Goal: Task Accomplishment & Management: Use online tool/utility

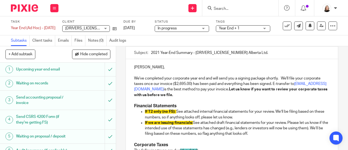
scroll to position [54, 0]
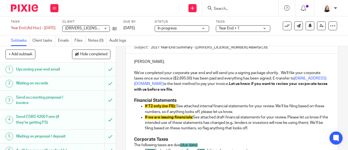
click at [192, 115] on p "If T2 only (no FS): See attached internal financial statements for your review.…" at bounding box center [237, 108] width 185 height 11
drag, startPoint x: 268, startPoint y: 131, endPoint x: 138, endPoint y: 121, distance: 130.5
click at [138, 121] on ul "If T2 only (no FS): See attached internal financial statements for your review.…" at bounding box center [232, 116] width 196 height 27
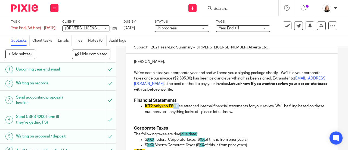
drag, startPoint x: 176, startPoint y: 108, endPoint x: 172, endPoint y: 108, distance: 4.1
click at [172, 108] on p "If T2 only (no FS): See attached internal financial statements for your review.…" at bounding box center [237, 108] width 185 height 11
click at [176, 109] on p "If T2 only (no FS): See attached internal financial statements for your review.…" at bounding box center [237, 108] width 185 height 11
drag, startPoint x: 175, startPoint y: 108, endPoint x: 136, endPoint y: 107, distance: 38.7
click at [136, 107] on ul "If T2 only (no FS): See attached internal financial statements for your review.…" at bounding box center [232, 111] width 196 height 17
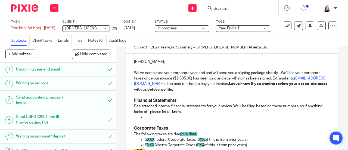
click at [152, 117] on p at bounding box center [237, 117] width 185 height 5
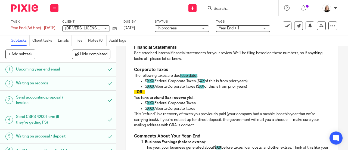
scroll to position [109, 0]
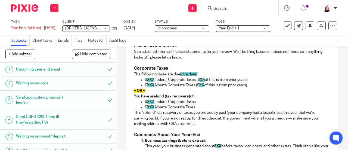
click at [155, 81] on p "$ XXX Federal Corporate Taxes ($ XX of this is from prior years)" at bounding box center [237, 79] width 185 height 5
drag, startPoint x: 179, startPoint y: 76, endPoint x: 197, endPoint y: 78, distance: 18.5
click at [197, 77] on p "The following taxes are due [due date] :" at bounding box center [232, 74] width 196 height 5
click at [154, 81] on p "$ XXX Federal Corporate Taxes ($ XX of this is from prior years)" at bounding box center [237, 79] width 185 height 5
click at [259, 86] on p "$ 4,024 Alberta Corporate Taxes ($ 1,197 of this is from prior years)" at bounding box center [237, 84] width 185 height 5
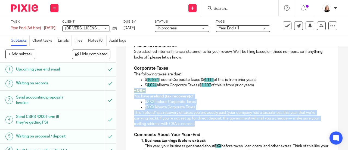
drag, startPoint x: 196, startPoint y: 125, endPoint x: 131, endPoint y: 92, distance: 73.5
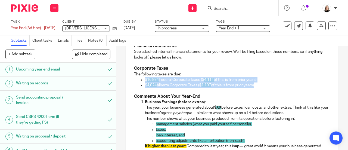
drag, startPoint x: 259, startPoint y: 86, endPoint x: 143, endPoint y: 81, distance: 116.1
click at [143, 81] on ul "$ 16,834 Federal Corporate Taxes ($ 4,111 of this is from prior years) $ 4,024 …" at bounding box center [232, 82] width 196 height 11
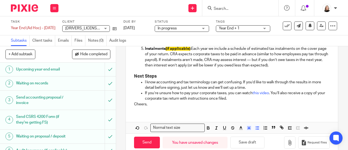
scroll to position [299, 0]
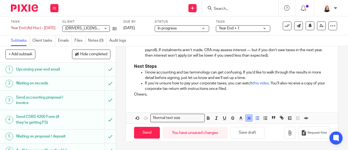
click at [247, 120] on rect "button" at bounding box center [247, 120] width 0 height 0
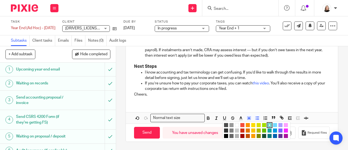
click at [236, 127] on li "color:#FFFFFF" at bounding box center [237, 125] width 4 height 4
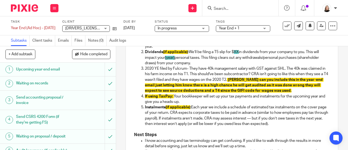
scroll to position [218, 0]
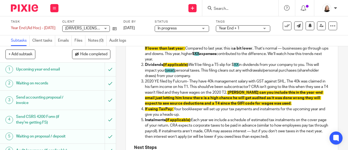
click at [209, 124] on p "Instalments (if applicable) : Each year we include a schedule of estimated tax …" at bounding box center [237, 128] width 185 height 22
drag, startPoint x: 191, startPoint y: 122, endPoint x: 164, endPoint y: 122, distance: 27.2
click at [164, 122] on p "Instalments (if applicable) : Each year we include a schedule of estimated tax …" at bounding box center [237, 128] width 185 height 22
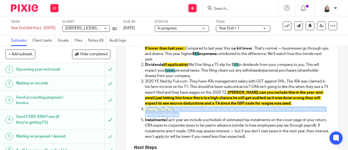
drag, startPoint x: 189, startPoint y: 115, endPoint x: 141, endPoint y: 113, distance: 48.2
click at [145, 113] on li "If using TaxPay: Your bookkeeper will set up your tax payments and instalments …" at bounding box center [237, 111] width 185 height 11
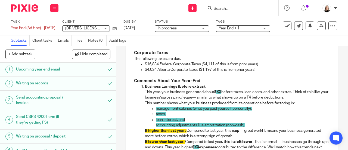
scroll to position [109, 0]
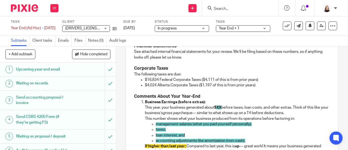
click at [260, 90] on p at bounding box center [232, 90] width 196 height 5
click at [261, 86] on p "$4,024 Alberta Corporate Taxes ($1,197 of this is from prior years)" at bounding box center [237, 84] width 185 height 5
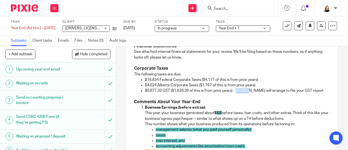
drag, startPoint x: 236, startPoint y: 93, endPoint x: 245, endPoint y: 94, distance: 9.3
click at [245, 93] on p "$9,877.33 GST ($1,628.39 of this is from prior years) - Tayler will arrange to …" at bounding box center [237, 90] width 185 height 5
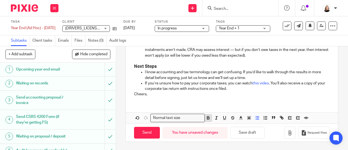
click at [207, 119] on icon "button" at bounding box center [208, 118] width 2 height 1
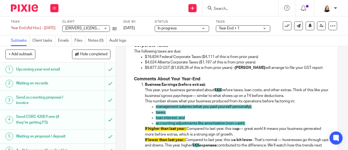
scroll to position [124, 0]
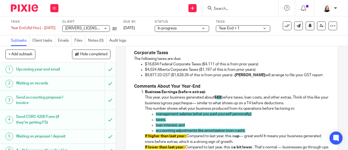
click at [236, 97] on p "Business Earnings (before extras): This year, your business generated about $ X…" at bounding box center [237, 97] width 185 height 17
click at [313, 78] on p "$9,877.33 GST ($1,628.39 of this is from prior years) - Tayler will arrange to …" at bounding box center [237, 74] width 185 height 5
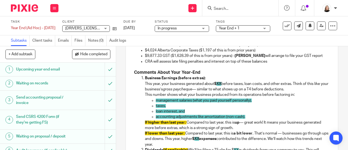
scroll to position [152, 0]
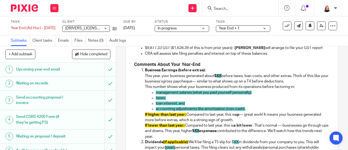
click at [206, 101] on p "taxes," at bounding box center [243, 97] width 174 height 5
drag, startPoint x: 255, startPoint y: 94, endPoint x: 148, endPoint y: 92, distance: 107.3
click at [148, 92] on ul "management salaries (what you paid yourself personally), taxes, loan interest, …" at bounding box center [237, 101] width 185 height 22
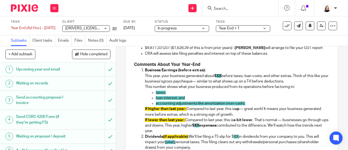
click at [177, 100] on span "loan interest, and" at bounding box center [170, 98] width 29 height 4
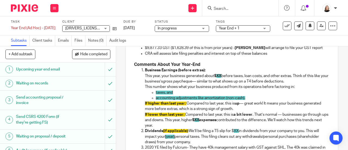
click at [222, 78] on p "Business Earnings (before extras): This year, your business generated about $ X…" at bounding box center [237, 76] width 185 height 17
drag, startPoint x: 174, startPoint y: 127, endPoint x: 139, endPoint y: 118, distance: 36.3
click at [139, 118] on ol "Business Earnings (before extras): This year, your business generated about $ 1…" at bounding box center [232, 131] width 196 height 127
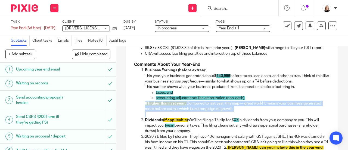
drag, startPoint x: 182, startPoint y: 115, endPoint x: 138, endPoint y: 106, distance: 44.9
click at [138, 106] on ol "Business Earnings (before extras): This year, your business generated about $ 1…" at bounding box center [232, 126] width 196 height 116
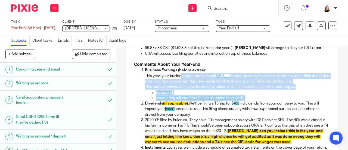
drag, startPoint x: 247, startPoint y: 99, endPoint x: 179, endPoint y: 75, distance: 72.0
click at [179, 75] on li "Business Earnings (before extras): This year, your business generated about $ 1…" at bounding box center [237, 84] width 185 height 33
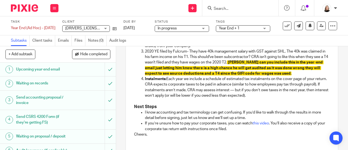
scroll to position [261, 0]
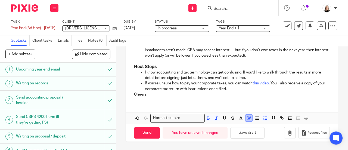
click at [248, 117] on polyline "button" at bounding box center [249, 118] width 2 height 2
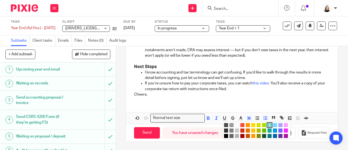
click at [237, 125] on li "color:#FFFFFF" at bounding box center [237, 125] width 4 height 4
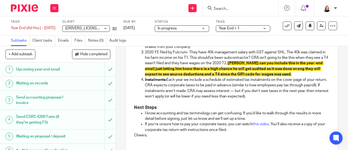
scroll to position [180, 0]
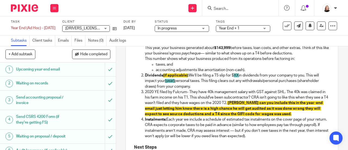
click at [211, 88] on p "Dividends (if applicable) : We’ll be filing a T5 slip for $ XX in dividends fro…" at bounding box center [237, 81] width 185 height 17
click at [209, 85] on p "Dividends (if applicable) : We’ll be filing a T5 slip for $ XX in dividends fro…" at bounding box center [237, 81] width 185 height 17
click at [209, 88] on p "Dividends (if applicable) : We’ll be filing a T5 slip for $ XX in dividends fro…" at bounding box center [237, 81] width 185 height 17
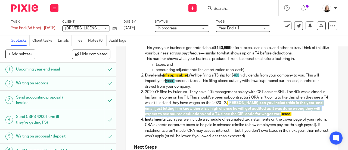
drag, startPoint x: 309, startPoint y: 116, endPoint x: 261, endPoint y: 104, distance: 49.0
click at [261, 104] on p "2020 YE filed by Fulcrum- They have 40k management salary with GST against SHL.…" at bounding box center [237, 102] width 185 height 27
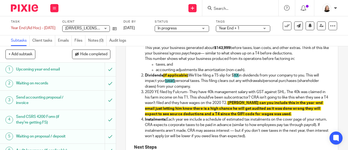
click at [204, 104] on p "2020 YE filed by Fulcrum- They have 40k management salary with GST against SHL.…" at bounding box center [237, 102] width 185 height 27
click at [192, 86] on p "Dividends (if applicable) : We’ll be filing a T5 slip for $ XX in dividends fro…" at bounding box center [237, 81] width 185 height 17
drag, startPoint x: 195, startPoint y: 87, endPoint x: 144, endPoint y: 79, distance: 51.4
click at [145, 79] on p "Dividends (if applicable) : We’ll be filing a T5 slip for $ XX in dividends fro…" at bounding box center [237, 81] width 185 height 17
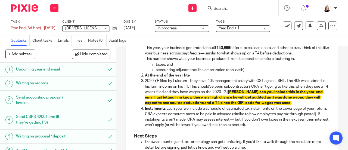
drag, startPoint x: 198, startPoint y: 75, endPoint x: 143, endPoint y: 79, distance: 54.3
click at [145, 78] on p "At the end of the year hte" at bounding box center [237, 75] width 185 height 5
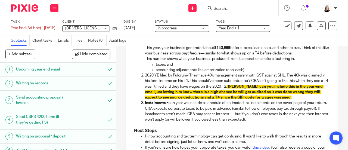
click at [166, 105] on p "Instalments: Each year we include a schedule of estimated tax instalments on th…" at bounding box center [237, 111] width 185 height 22
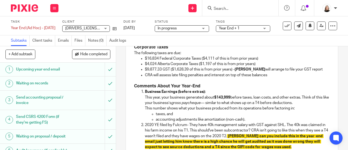
scroll to position [125, 0]
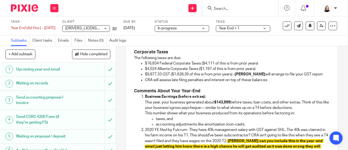
click at [143, 103] on ol "Business Earnings (before extras): This year, your business generated about $14…" at bounding box center [232, 135] width 196 height 83
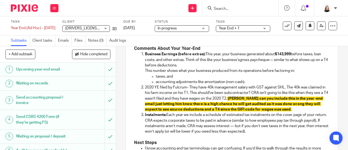
scroll to position [180, 0]
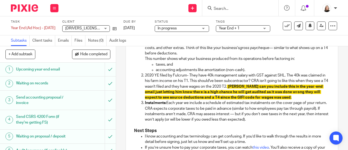
click at [310, 99] on p "2020 YE filed by Fulcrum- They have 40k management salary with GST against SHL.…" at bounding box center [237, 86] width 185 height 27
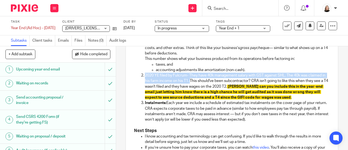
drag, startPoint x: 143, startPoint y: 79, endPoint x: 207, endPoint y: 84, distance: 63.8
click at [207, 84] on li "2020 YE filed by Fulcrum- They have 40k management salary with GST against SHL.…" at bounding box center [237, 86] width 185 height 27
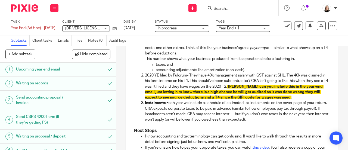
click at [224, 85] on p "2020 YE filed by Fulcrum- They have 40k management salary with GST against SHL.…" at bounding box center [237, 86] width 185 height 27
drag, startPoint x: 269, startPoint y: 83, endPoint x: 207, endPoint y: 84, distance: 62.6
click at [207, 84] on p "2020 YE filed by Fulcrum- They have 40k management salary with GST against SHL.…" at bounding box center [237, 86] width 185 height 27
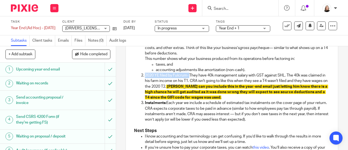
drag, startPoint x: 188, startPoint y: 77, endPoint x: 143, endPoint y: 76, distance: 45.2
click at [145, 76] on li "2020 YE filed by Fulcrum- They have 40k management salary with GST against SHL.…" at bounding box center [237, 86] width 185 height 27
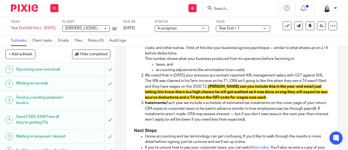
click at [313, 76] on p "We noted that in 2020 your previous accountant reported 40k management salary w…" at bounding box center [237, 86] width 185 height 27
drag, startPoint x: 299, startPoint y: 79, endPoint x: 320, endPoint y: 79, distance: 21.2
click at [320, 79] on p "We noted that in 2020 your previous accountant reported 40k management salary w…" at bounding box center [237, 86] width 185 height 27
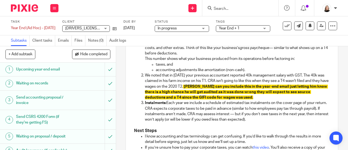
click at [228, 84] on p "We noted that in 2020 your previous accountant reported 40k management salary w…" at bounding box center [237, 86] width 185 height 27
click at [232, 93] on span "Melissa can you include this in the year-end email just letting him know there …" at bounding box center [236, 92] width 183 height 15
drag, startPoint x: 199, startPoint y: 88, endPoint x: 187, endPoint y: 88, distance: 12.0
click at [187, 88] on p "We noted that in 2020 your previous accountant reported 40k management salary w…" at bounding box center [237, 86] width 185 height 27
click at [188, 80] on p "We noted that in 2020 your previous accountant reported 40k management salary w…" at bounding box center [237, 86] width 185 height 27
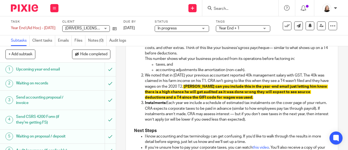
click at [262, 73] on p "accounting adjustments like amortization (non-cash)." at bounding box center [243, 69] width 174 height 5
click at [262, 81] on p "We noted that in 2020 your previous accountant reported 40k management salary w…" at bounding box center [237, 86] width 185 height 27
click at [266, 96] on p "We noted that in 2020 your previous accountant reported 40k management salary w…" at bounding box center [237, 86] width 185 height 27
click at [184, 88] on span at bounding box center [183, 87] width 1 height 4
click at [225, 79] on p "We noted that in 2020 your previous accountant reported 40k management salary w…" at bounding box center [237, 86] width 185 height 27
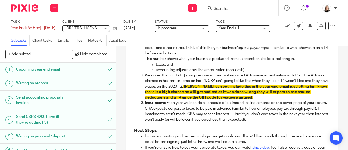
click at [250, 78] on p "We noted that in 2020 your previous accountant reported 40k management salary w…" at bounding box center [237, 86] width 185 height 27
drag, startPoint x: 299, startPoint y: 78, endPoint x: 226, endPoint y: 79, distance: 73.8
click at [226, 79] on p "We noted that in 2020 your previous accountant reported 40k management salary w…" at bounding box center [237, 86] width 185 height 27
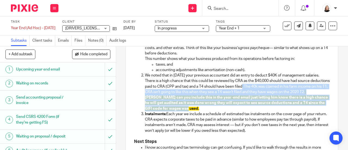
drag, startPoint x: 238, startPoint y: 110, endPoint x: 264, endPoint y: 88, distance: 34.1
click at [264, 88] on p "We noted that in 2020 your previous accountant did an entry to deduct $40K of m…" at bounding box center [237, 92] width 185 height 39
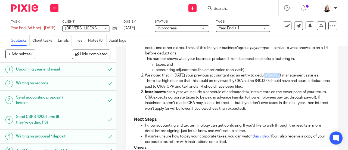
drag, startPoint x: 264, startPoint y: 77, endPoint x: 279, endPoint y: 78, distance: 15.0
click at [279, 78] on p "We noted that in 2020 your previous accountant did an entry to deduct $40K of m…" at bounding box center [237, 81] width 185 height 17
click at [246, 88] on p "We noted that in 2020 your previous accountant reported a deduction for managem…" at bounding box center [237, 81] width 185 height 17
click at [305, 77] on p "We noted that in 2020 your previous accountant reported a deduction for managem…" at bounding box center [237, 81] width 185 height 17
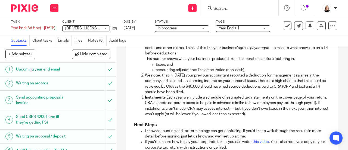
click at [175, 93] on p "We noted that in 2020 your previous accountant reported a deduction for managem…" at bounding box center [237, 84] width 185 height 22
click at [195, 93] on p "We noted that in 2020 your previous accountant reported a deduction for managem…" at bounding box center [237, 84] width 185 height 22
click at [260, 82] on p "We noted that in 2020 your previous accountant reported a deduction for managem…" at bounding box center [237, 84] width 185 height 22
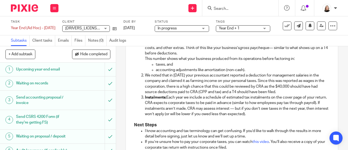
click at [227, 90] on p "We noted that in 2020 your previous accountant reported a deduction for managem…" at bounding box center [237, 84] width 185 height 22
click at [238, 96] on p "Instalments: Each year we include a schedule of estimated tax instalments on th…" at bounding box center [237, 106] width 185 height 22
click at [245, 93] on p "We noted that in 2020 your previous accountant reported a deduction for managem…" at bounding box center [237, 84] width 185 height 22
click at [267, 94] on p "We noted that in 2020 your previous accountant reported a deduction for managem…" at bounding box center [237, 84] width 185 height 22
click at [280, 94] on p "We noted that in 2020 your previous accountant reported a deduction for managem…" at bounding box center [237, 84] width 185 height 22
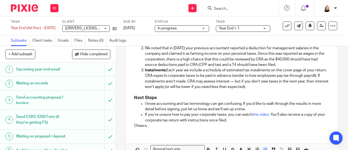
scroll to position [239, 0]
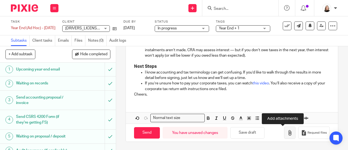
click at [287, 134] on icon "button" at bounding box center [289, 132] width 5 height 5
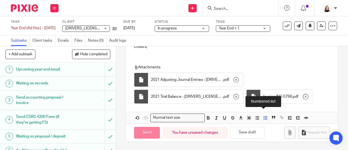
scroll to position [286, 0]
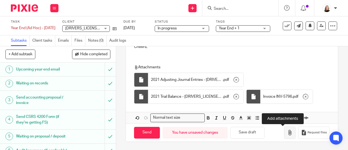
click at [287, 134] on icon "button" at bounding box center [289, 132] width 5 height 5
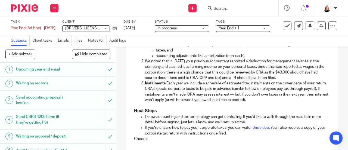
scroll to position [205, 0]
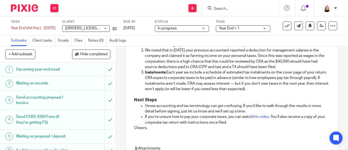
click at [134, 130] on p "Cheers," at bounding box center [232, 127] width 196 height 5
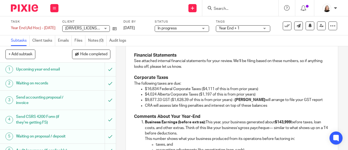
scroll to position [69, 0]
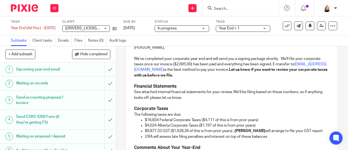
click at [208, 98] on p "See attached internal financial statements for your review. We’ll be filing bas…" at bounding box center [232, 94] width 196 height 11
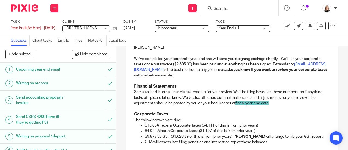
drag, startPoint x: 288, startPoint y: 106, endPoint x: 311, endPoint y: 99, distance: 23.8
click at [311, 99] on p "See attached internal financial statements for your review. We’ll be filing bas…" at bounding box center [232, 97] width 196 height 17
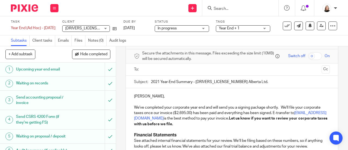
scroll to position [0, 0]
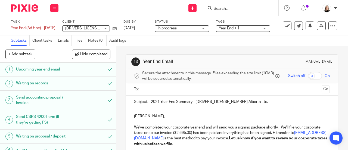
click at [181, 90] on input "text" at bounding box center [232, 89] width 176 height 6
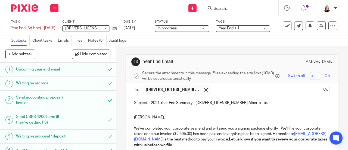
click at [214, 93] on input "text" at bounding box center [267, 90] width 106 height 11
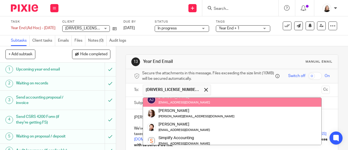
scroll to position [54, 0]
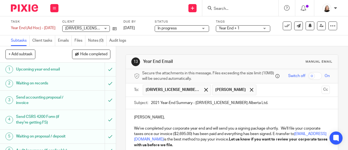
click at [259, 95] on input "text" at bounding box center [289, 90] width 60 height 11
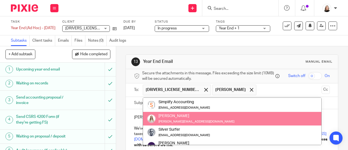
scroll to position [27, 0]
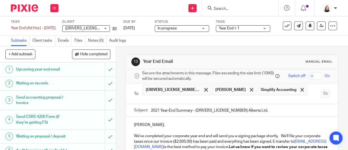
click at [247, 100] on input "text" at bounding box center [232, 100] width 176 height 6
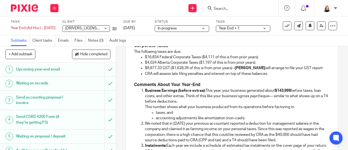
scroll to position [136, 0]
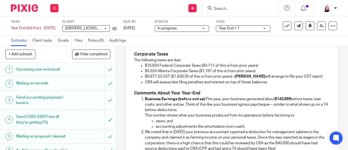
click at [264, 84] on p "CRA will assess late filing penalties and interest on top of these balances" at bounding box center [237, 81] width 185 height 5
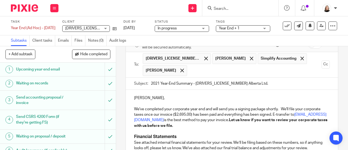
scroll to position [0, 0]
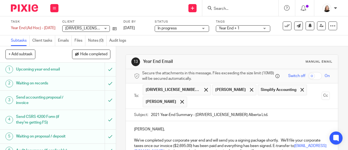
click at [237, 104] on input "text" at bounding box center [255, 102] width 130 height 11
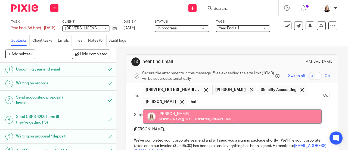
type input "hal"
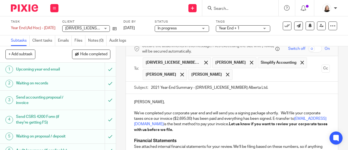
scroll to position [54, 0]
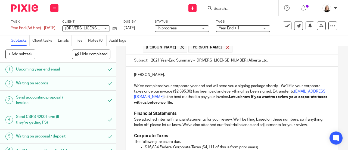
click at [225, 51] on div at bounding box center [228, 47] width 6 height 8
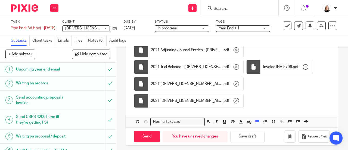
scroll to position [339, 0]
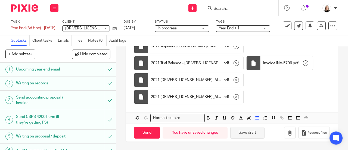
click at [247, 132] on button "Save draft" at bounding box center [248, 133] width 34 height 12
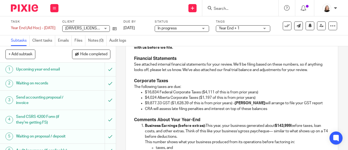
scroll to position [148, 0]
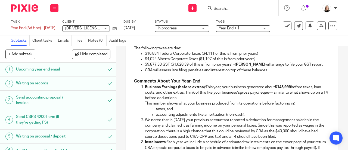
click at [272, 72] on p "CRA will assess late filing penalties and interest on top of these balances" at bounding box center [237, 70] width 185 height 5
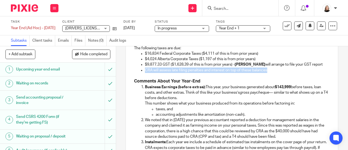
drag, startPoint x: 276, startPoint y: 72, endPoint x: 141, endPoint y: 73, distance: 135.0
click at [145, 73] on li "CRA will assess late filing penalties and interest on top of these balances" at bounding box center [237, 70] width 185 height 5
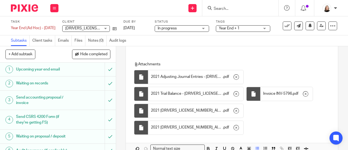
scroll to position [333, 0]
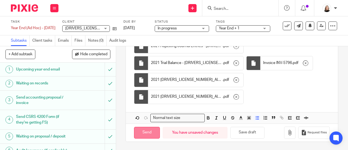
click at [146, 133] on input "Send" at bounding box center [147, 133] width 26 height 12
type input "Sent"
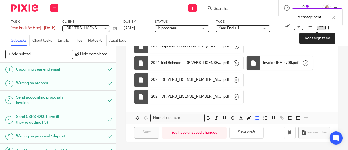
click at [317, 29] on link at bounding box center [321, 26] width 9 height 9
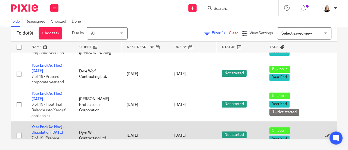
scroll to position [130, 0]
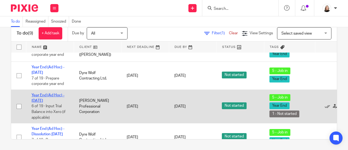
click at [57, 93] on link "Year End (Ad Hoc) - August 2025" at bounding box center [48, 97] width 33 height 9
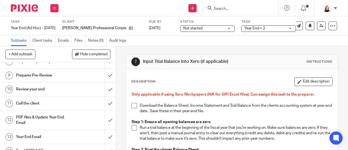
scroll to position [150, 0]
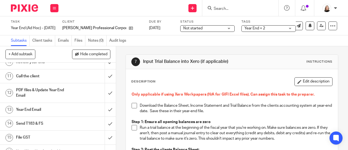
click at [65, 106] on h1 "Year End Email" at bounding box center [44, 110] width 56 height 8
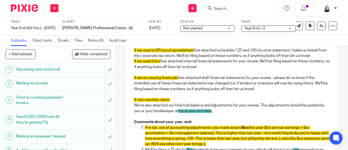
scroll to position [191, 0]
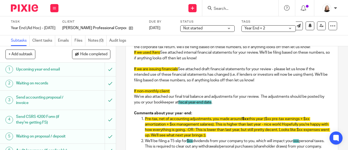
drag, startPoint x: 228, startPoint y: 106, endPoint x: 127, endPoint y: 94, distance: 102.3
click at [127, 94] on div "Hey Brent, We've completed your corporate year end and will send you a signing …" at bounding box center [232, 110] width 212 height 385
copy div "If non-monthly client: We've also attached our final trial balance and adjustme…"
click at [196, 97] on p "We've also attached our final trial balance and adjustments for your review. Th…" at bounding box center [232, 99] width 196 height 11
drag, startPoint x: 220, startPoint y: 103, endPoint x: 131, endPoint y: 97, distance: 90.0
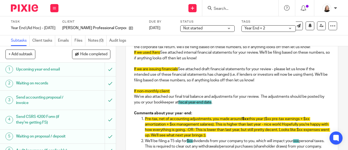
click at [131, 97] on div "Hey Brent, We've completed your corporate year end and will send you a signing …" at bounding box center [232, 110] width 212 height 385
copy p "We've also attached our final trial balance and adjustments for your review. Th…"
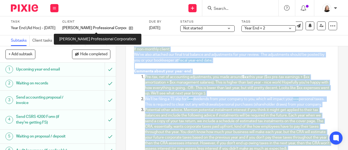
scroll to position [0, 0]
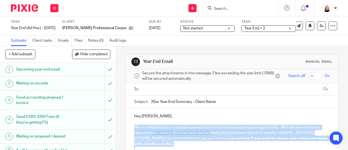
drag, startPoint x: 150, startPoint y: 96, endPoint x: 124, endPoint y: 128, distance: 41.4
click at [124, 128] on div "13 Year End Email Manual email Secure the attachments in this message. Files ex…" at bounding box center [232, 98] width 232 height 104
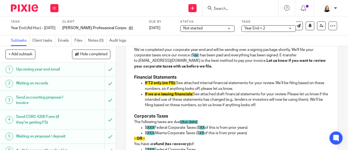
scroll to position [58, 0]
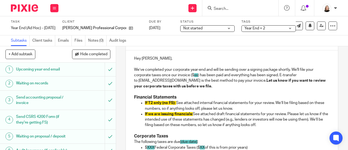
click at [278, 128] on p "If we are issuing financials: See attached draft financial statements for your …" at bounding box center [237, 119] width 185 height 17
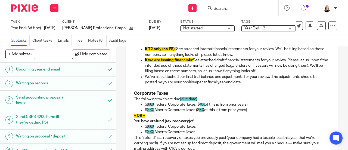
scroll to position [112, 0]
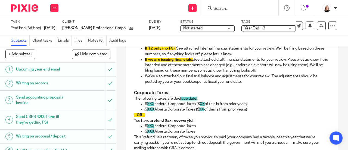
click at [261, 111] on p "$ XXX Alberta Corporate Taxes ($ XX of this is from prior years)" at bounding box center [237, 109] width 185 height 5
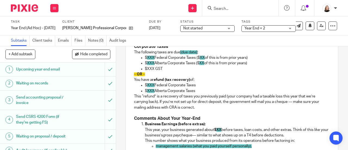
scroll to position [167, 0]
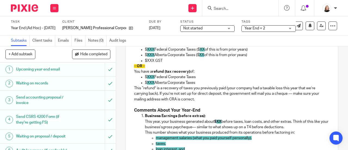
click at [131, 67] on div "Hey Brent, We’ve completed your corporate year-end and will be sending over a s…" at bounding box center [232, 109] width 212 height 336
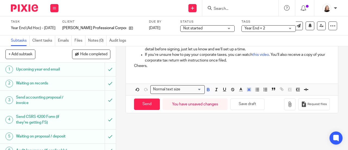
scroll to position [373, 0]
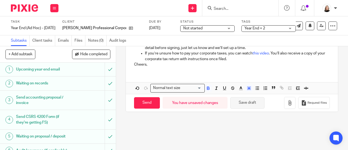
click at [239, 104] on button "Save draft" at bounding box center [248, 103] width 34 height 12
click at [134, 67] on p "Cheers," at bounding box center [232, 64] width 196 height 5
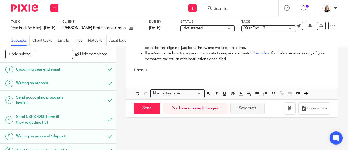
click at [245, 112] on button "Save draft" at bounding box center [248, 109] width 34 height 12
click at [20, 7] on img at bounding box center [24, 7] width 27 height 7
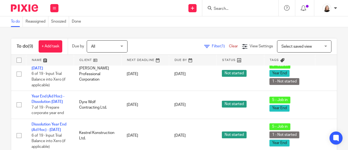
scroll to position [184, 0]
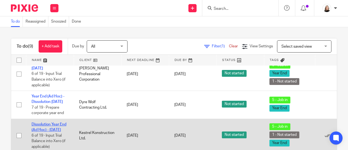
click at [47, 122] on link "Dissolution Year End (Ad Hoc) - [DATE]" at bounding box center [49, 126] width 35 height 9
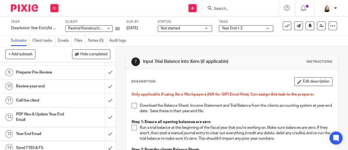
scroll to position [136, 0]
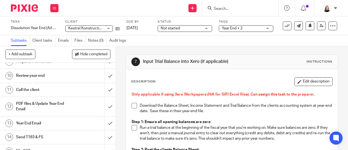
click at [59, 124] on h1 "Year End Email" at bounding box center [44, 123] width 56 height 8
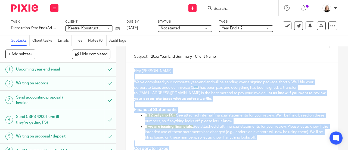
scroll to position [23, 0]
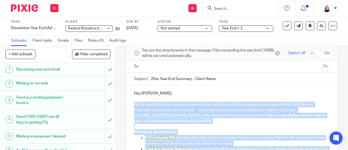
drag, startPoint x: 151, startPoint y: 96, endPoint x: 120, endPoint y: 105, distance: 32.8
click at [120, 105] on div "13 Year End Email Manual email Secure the attachments in this message. Files ex…" at bounding box center [232, 98] width 232 height 104
copy div "Lo’ip dolorsita cons adipiscin elit-sed doe temp in utlabor etdo m aliquae admi…"
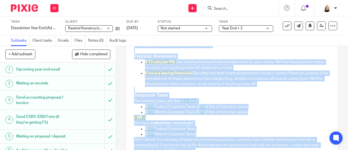
scroll to position [105, 0]
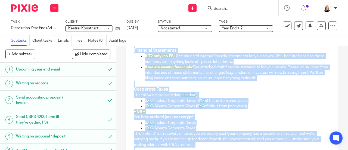
click at [229, 114] on p "– OR –" at bounding box center [232, 111] width 196 height 5
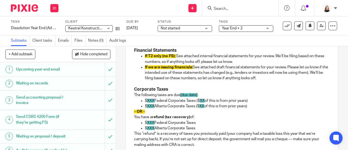
click at [269, 81] on p "If we are issuing financials: See attached draft financial statements for your …" at bounding box center [237, 73] width 185 height 17
click at [274, 79] on p "If we are issuing financials: See attached draft financial statements for your …" at bounding box center [237, 73] width 185 height 17
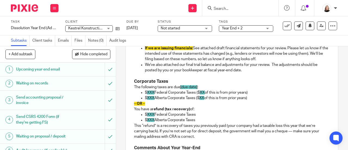
scroll to position [132, 0]
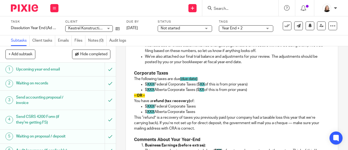
click at [254, 90] on p "$ XXX Alberta Corporate Taxes ($ XX of this is from prior years)" at bounding box center [237, 89] width 185 height 5
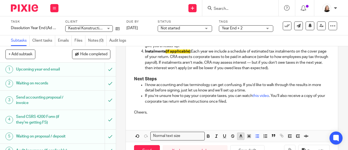
scroll to position [349, 0]
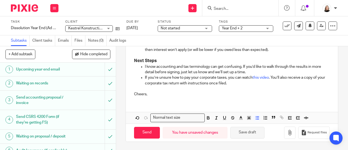
click at [249, 136] on button "Save draft" at bounding box center [248, 133] width 34 height 12
click at [257, 134] on button "Save draft" at bounding box center [248, 133] width 34 height 12
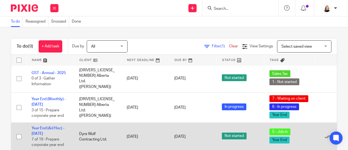
scroll to position [109, 0]
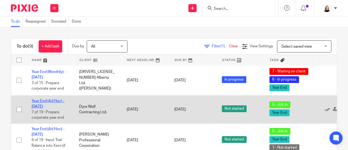
click at [46, 99] on link "Year End (Ad Hoc) - [DATE]" at bounding box center [48, 103] width 33 height 9
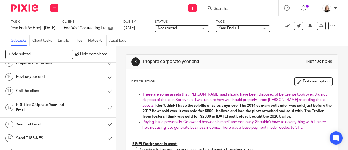
scroll to position [136, 0]
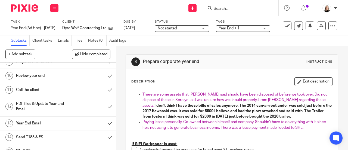
click at [58, 121] on h1 "Year End Email" at bounding box center [44, 123] width 56 height 8
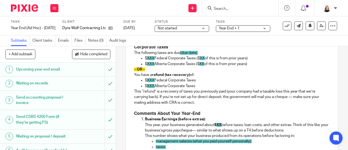
scroll to position [109, 0]
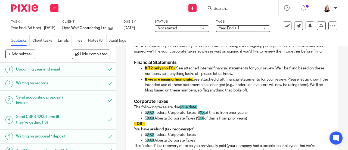
click at [268, 93] on p "If we are issuing financials: See attached draft financial statements for your …" at bounding box center [237, 85] width 185 height 17
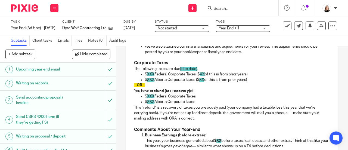
scroll to position [163, 0]
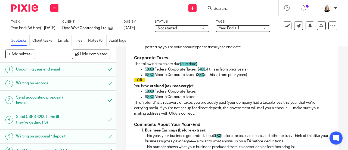
click at [257, 78] on p "$ XXX Alberta Corporate Taxes ($ XX of this is from prior years)" at bounding box center [237, 74] width 185 height 5
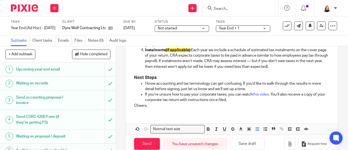
scroll to position [354, 0]
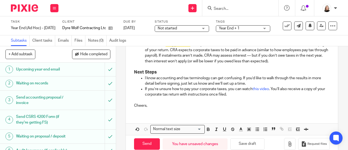
scroll to position [372, 0]
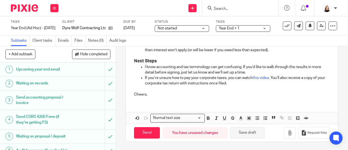
click at [247, 131] on button "Save draft" at bounding box center [248, 133] width 34 height 12
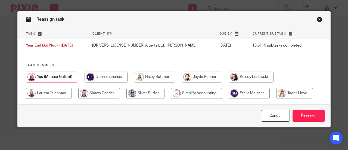
click at [191, 95] on input "radio" at bounding box center [196, 93] width 51 height 11
radio input "true"
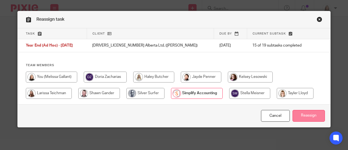
click at [300, 114] on input "Reassign" at bounding box center [309, 116] width 32 height 12
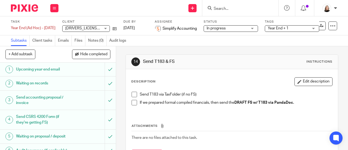
click at [17, 8] on img at bounding box center [24, 7] width 27 height 7
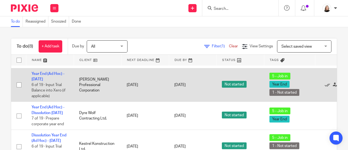
scroll to position [156, 0]
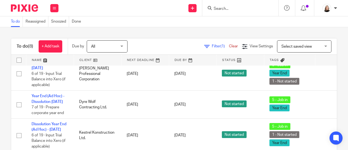
click at [196, 32] on div "To do (8) + Add task Due by All All [DATE] [DATE] This week Next week This mont…" at bounding box center [174, 88] width 348 height 123
